Goal: Check status: Check status

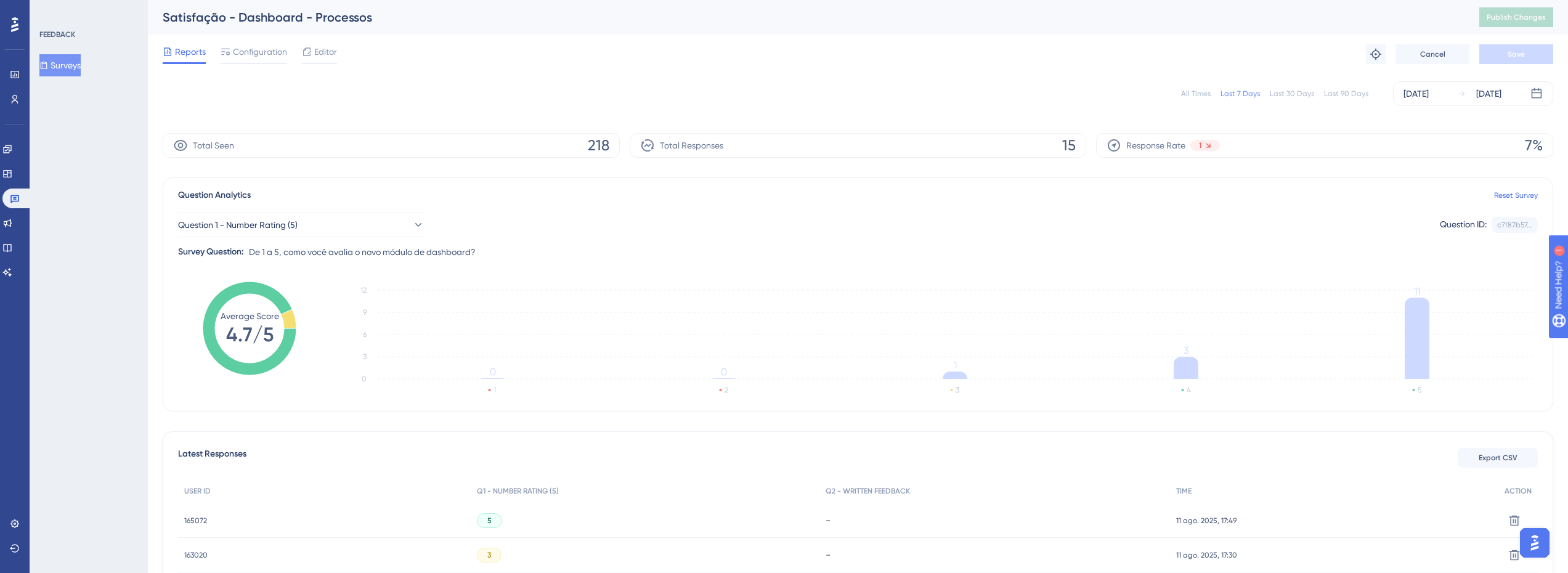
click at [1349, 97] on div "Last 90 Days" at bounding box center [1346, 93] width 45 height 10
click at [1362, 95] on div "Last 90 Days" at bounding box center [1346, 93] width 45 height 10
click at [1324, 78] on div "All Times Last 7 Days Last 30 Days Last 90 Days [DATE] [DATE]" at bounding box center [858, 94] width 1391 height 39
click at [1292, 101] on div "All Times Last 7 Days Last 30 Days Last 90 Days [DATE] [DATE]" at bounding box center [858, 93] width 1391 height 25
click at [1286, 96] on div "Last 30 Days" at bounding box center [1292, 93] width 45 height 10
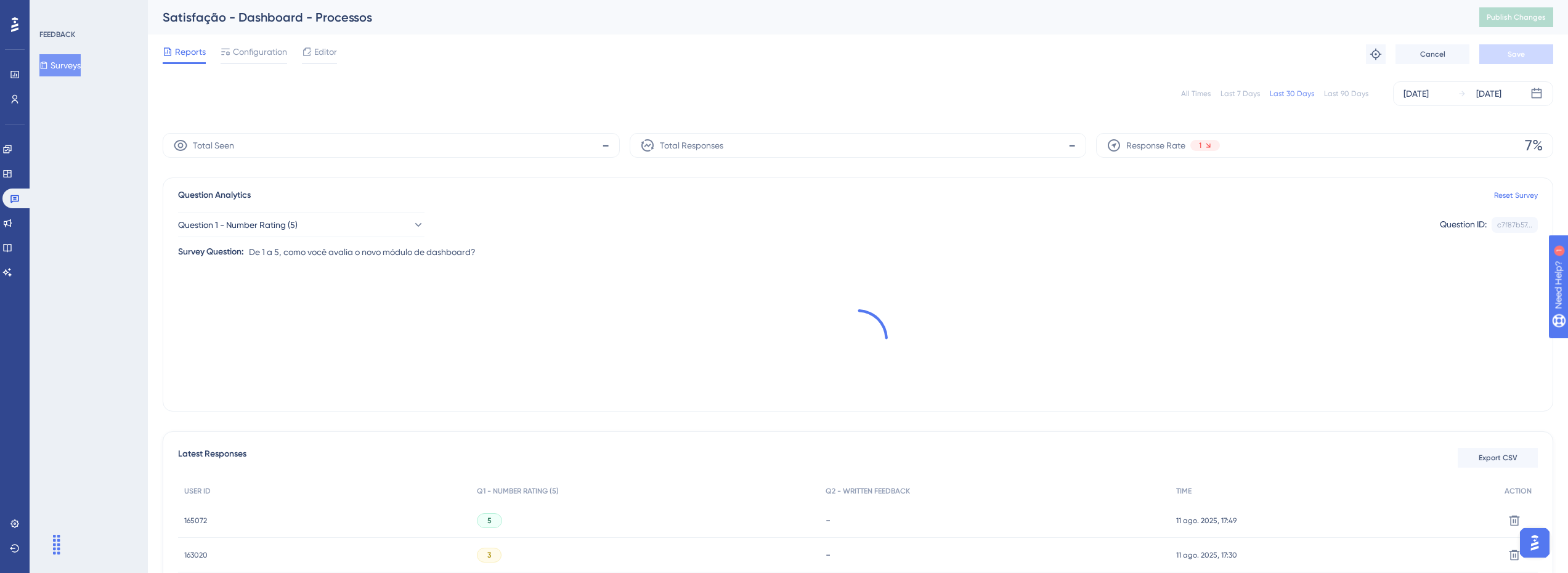
click at [1343, 101] on div "All Times Last 7 Days Last 30 Days Last 90 Days [DATE] [DATE]" at bounding box center [858, 93] width 1391 height 25
click at [1344, 92] on div "Last 90 Days" at bounding box center [1346, 93] width 45 height 10
